Goal: Information Seeking & Learning: Learn about a topic

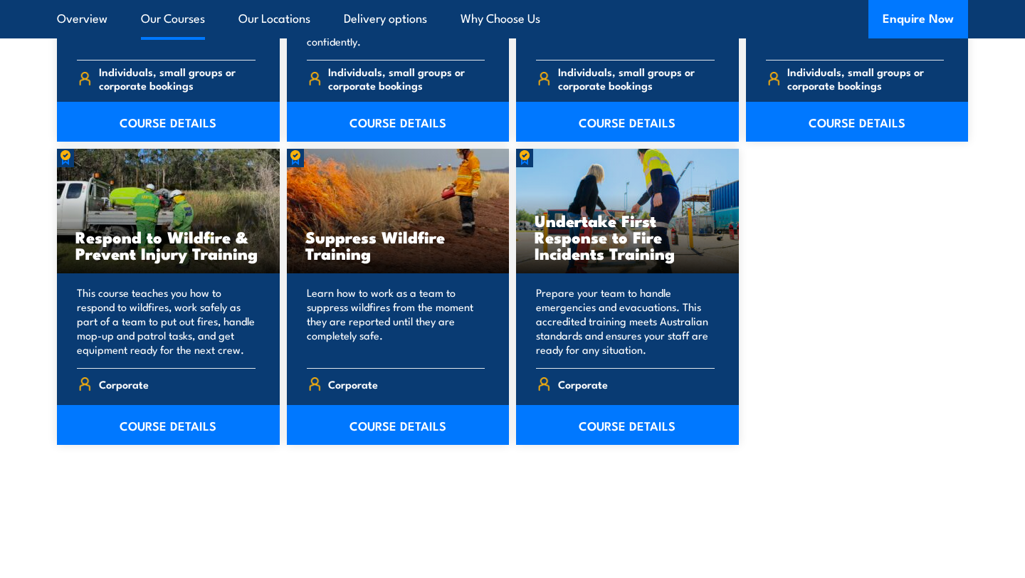
scroll to position [2146, 0]
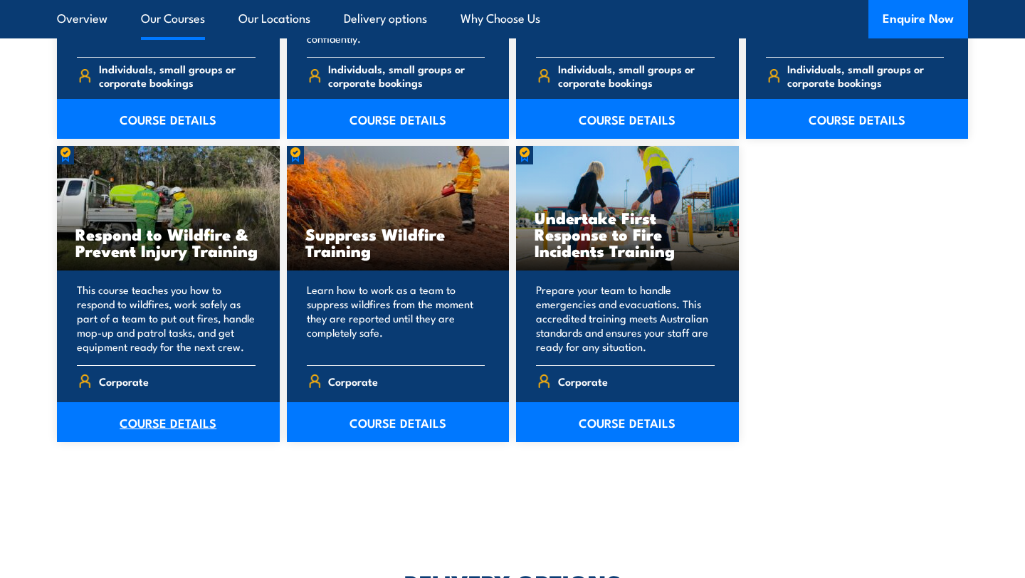
click at [204, 422] on link "COURSE DETAILS" at bounding box center [168, 422] width 223 height 40
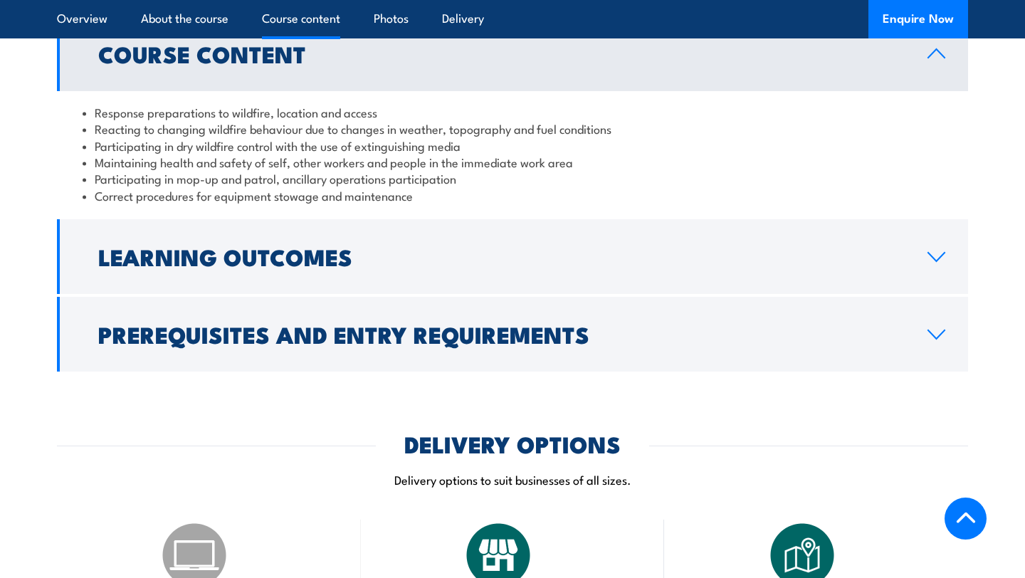
scroll to position [1206, 0]
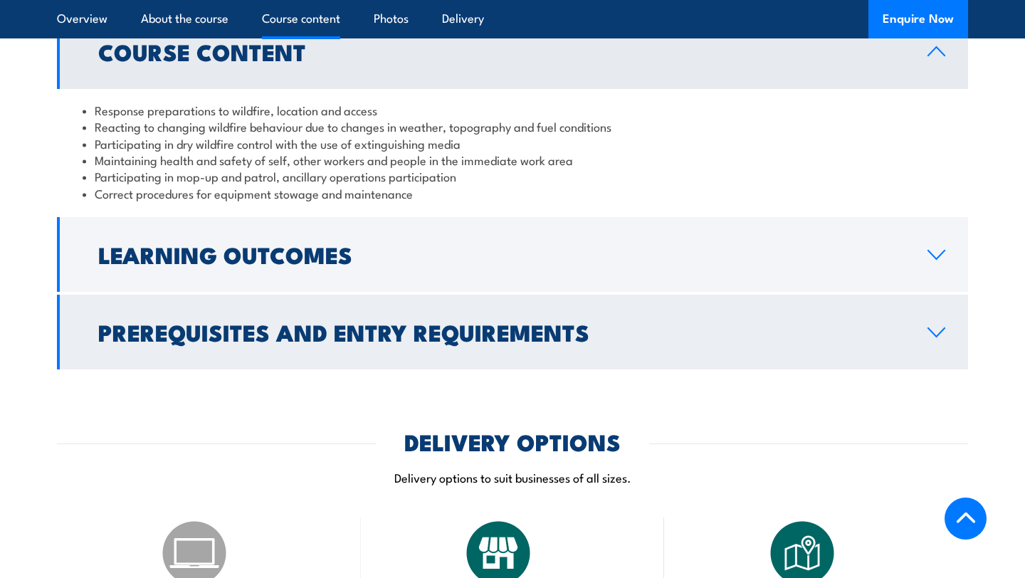
click at [922, 320] on link "Prerequisites and Entry Requirements" at bounding box center [513, 332] width 912 height 75
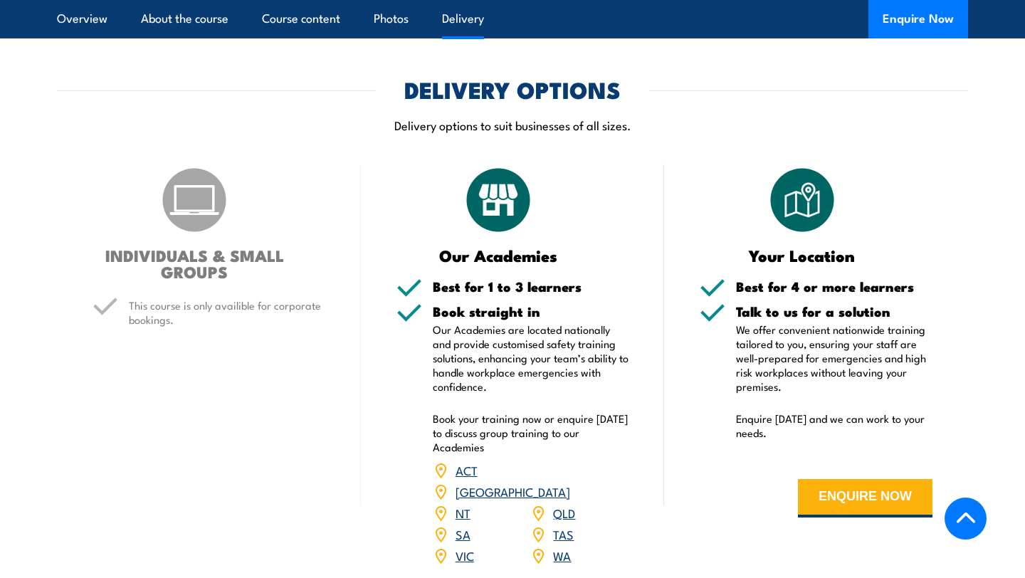
scroll to position [1630, 0]
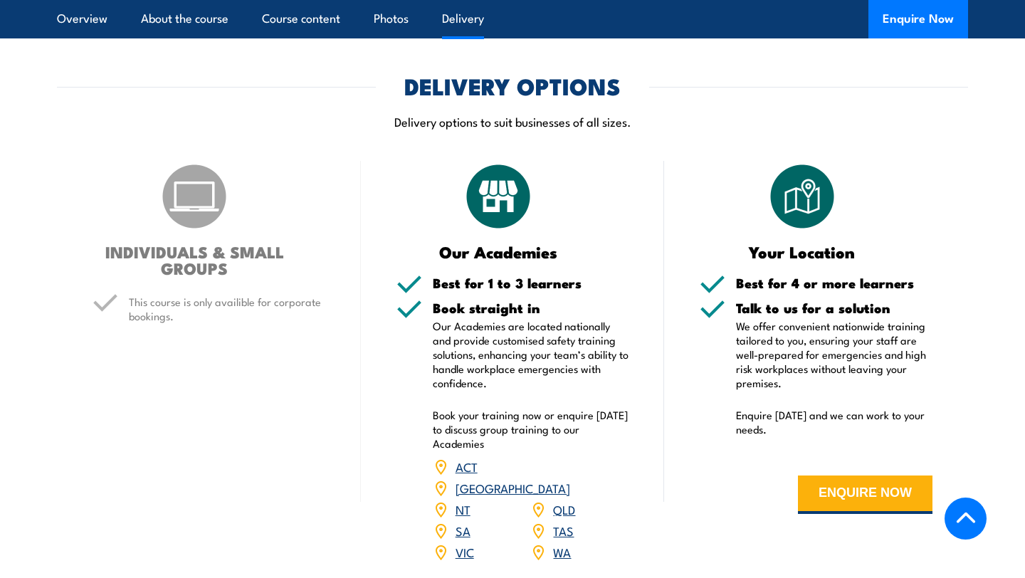
click at [560, 501] on link "QLD" at bounding box center [564, 509] width 22 height 17
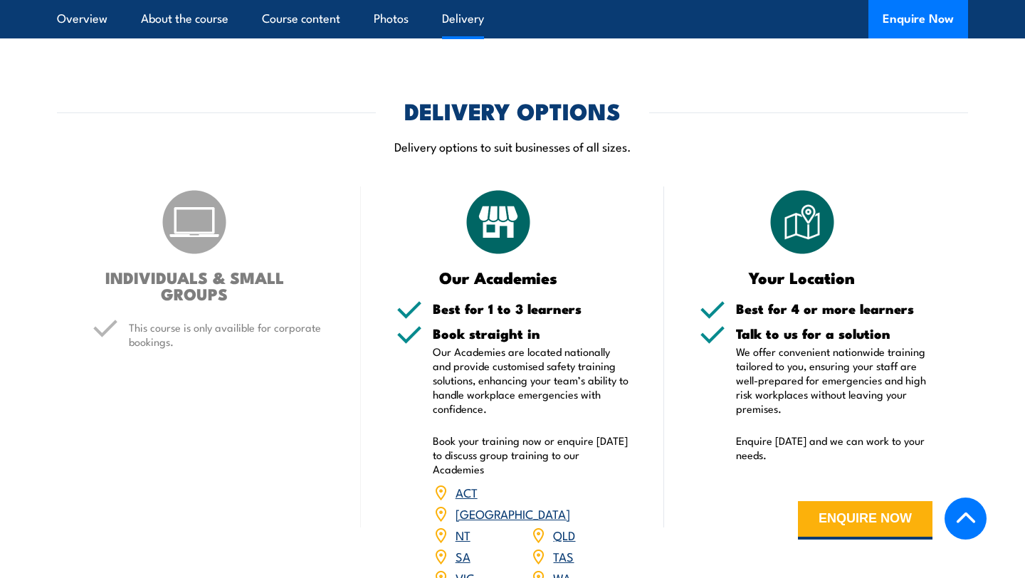
scroll to position [1539, 0]
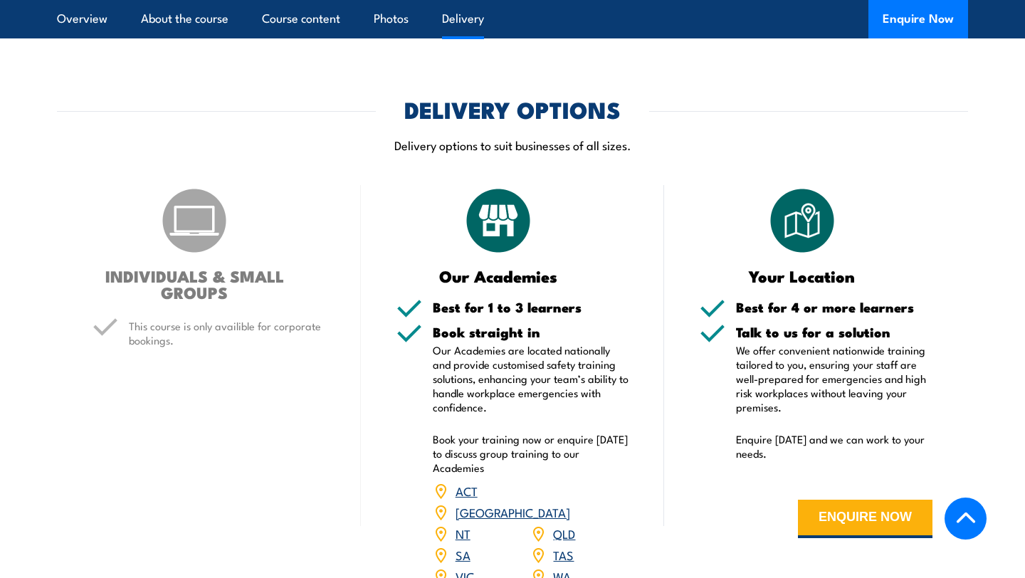
click at [558, 525] on link "QLD" at bounding box center [564, 533] width 22 height 17
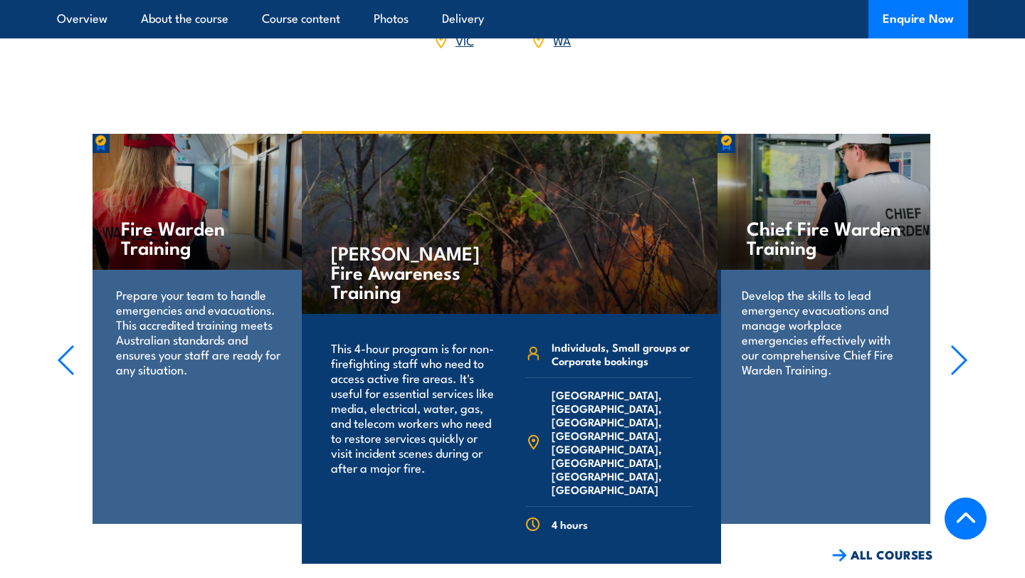
scroll to position [2078, 0]
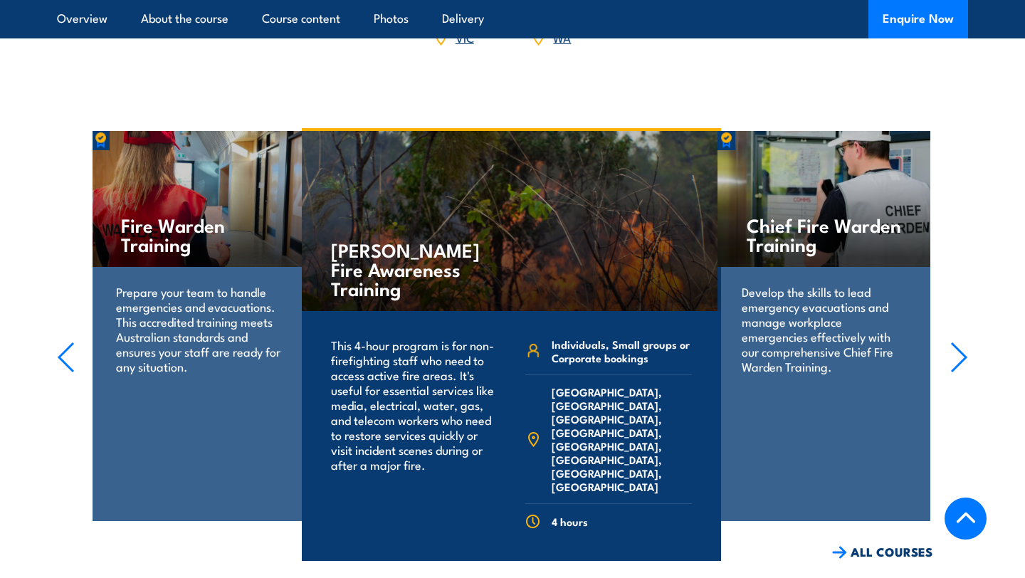
click at [597, 565] on link "COURSE DETAILS" at bounding box center [650, 583] width 141 height 37
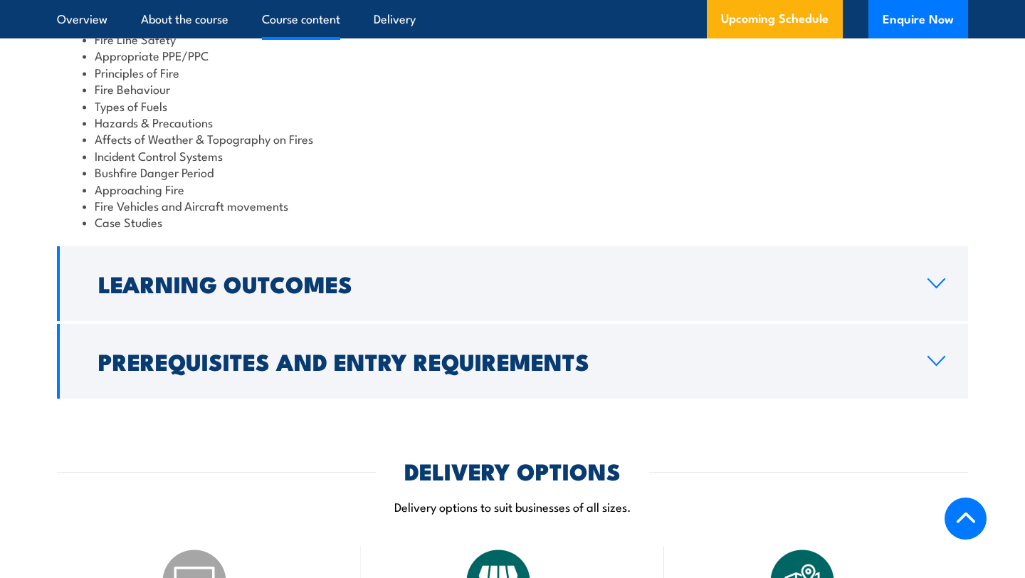
scroll to position [1280, 0]
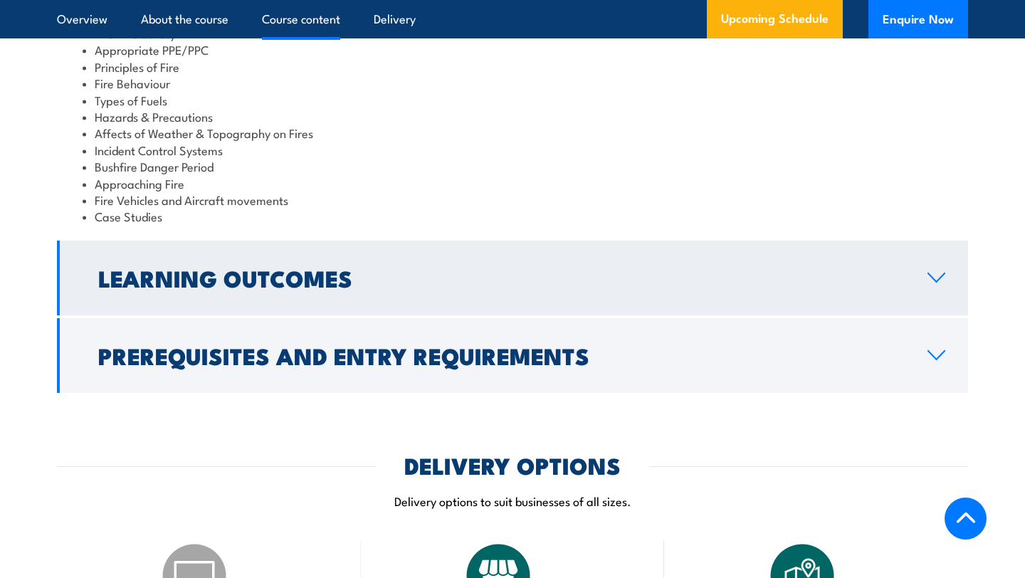
click at [926, 254] on link "Learning Outcomes" at bounding box center [513, 278] width 912 height 75
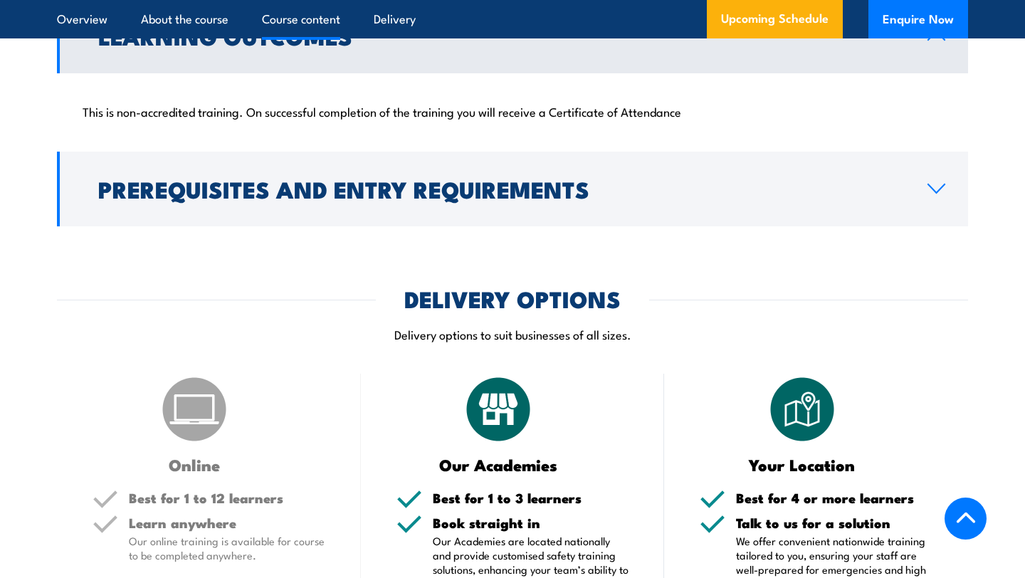
scroll to position [1260, 0]
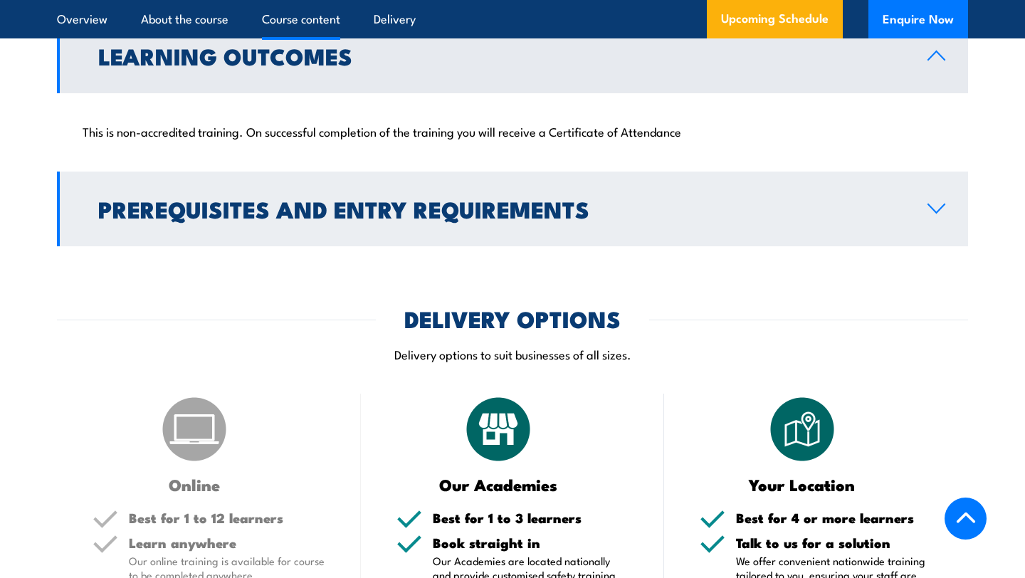
click at [882, 199] on h2 "Prerequisites and Entry Requirements" at bounding box center [501, 209] width 807 height 20
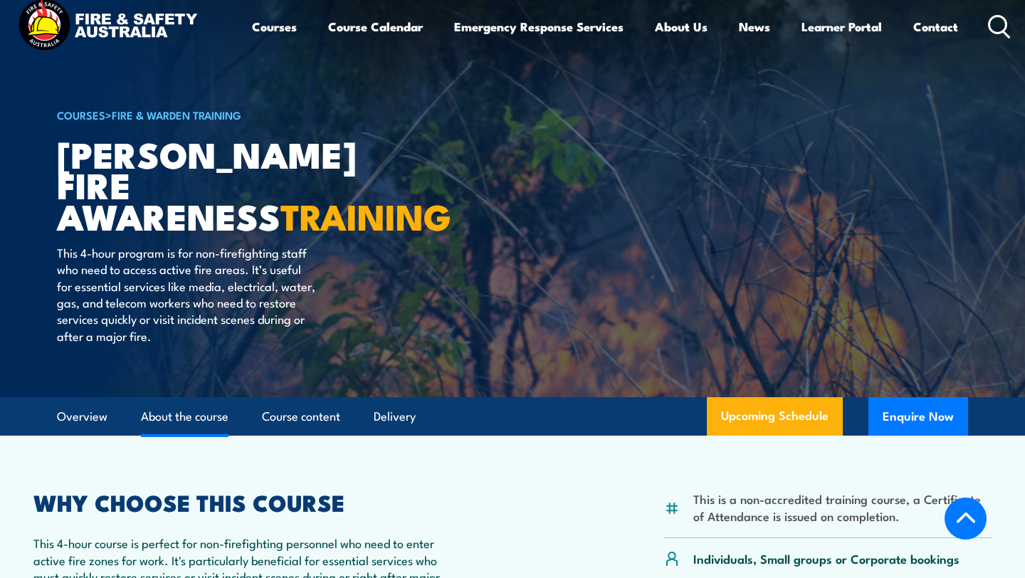
scroll to position [0, 0]
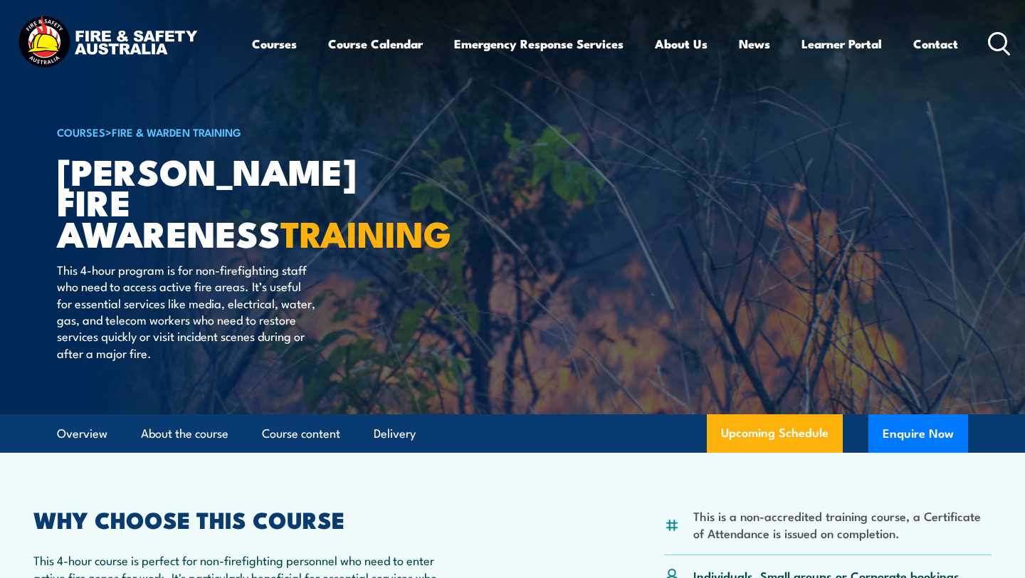
click at [49, 43] on img at bounding box center [107, 43] width 187 height 61
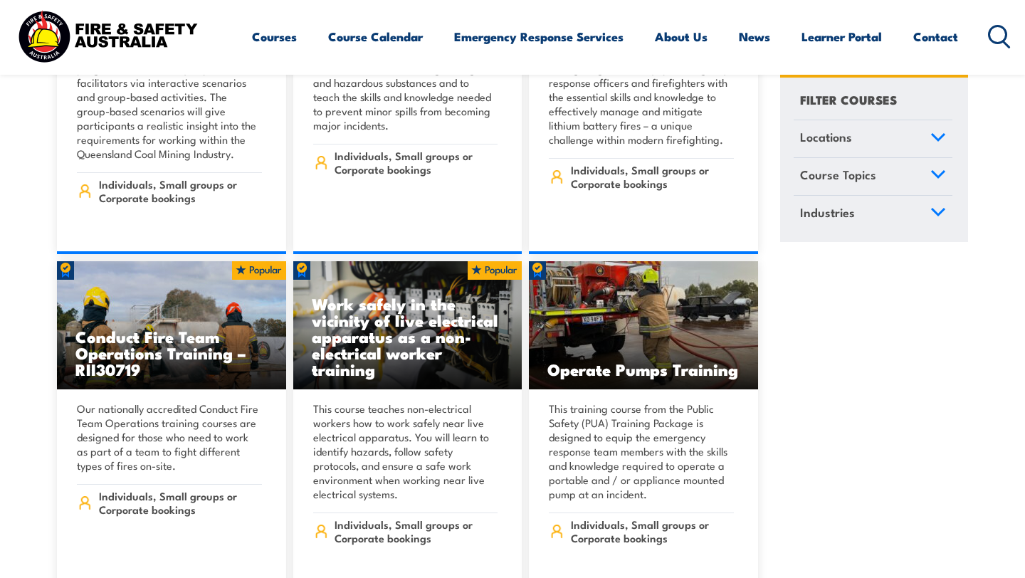
scroll to position [2228, 0]
